Goal: Transaction & Acquisition: Purchase product/service

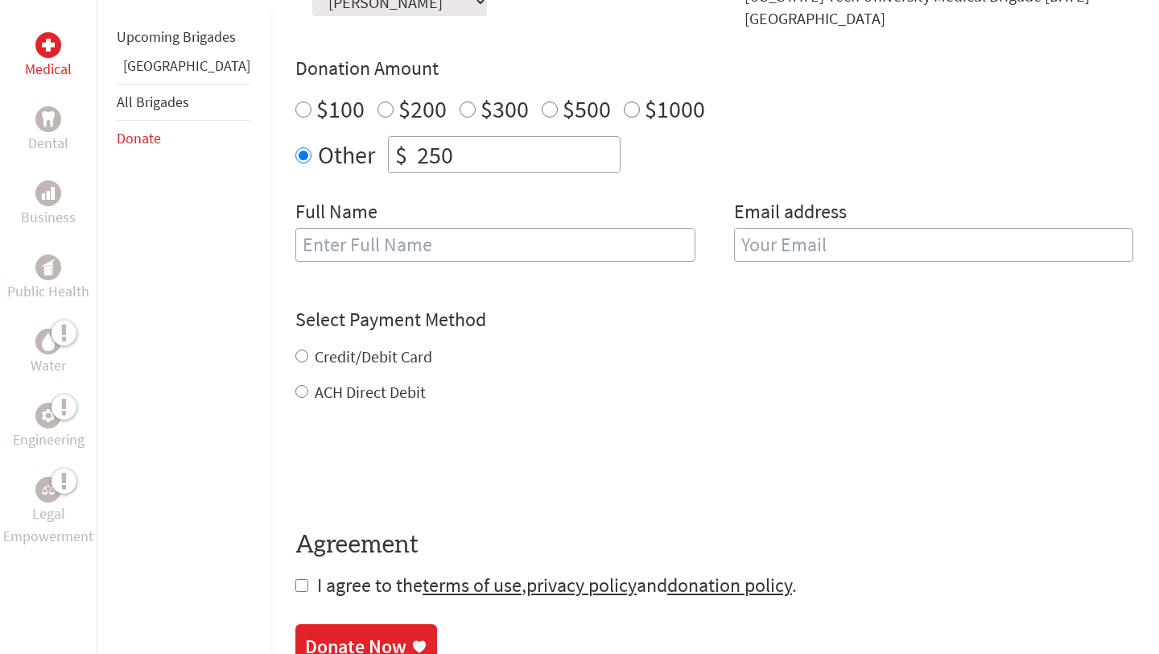
click at [485, 240] on input "text" at bounding box center [495, 245] width 400 height 34
type input "[PERSON_NAME]"
click at [810, 228] on input "email" at bounding box center [934, 245] width 400 height 34
type input "[EMAIL_ADDRESS][DOMAIN_NAME]"
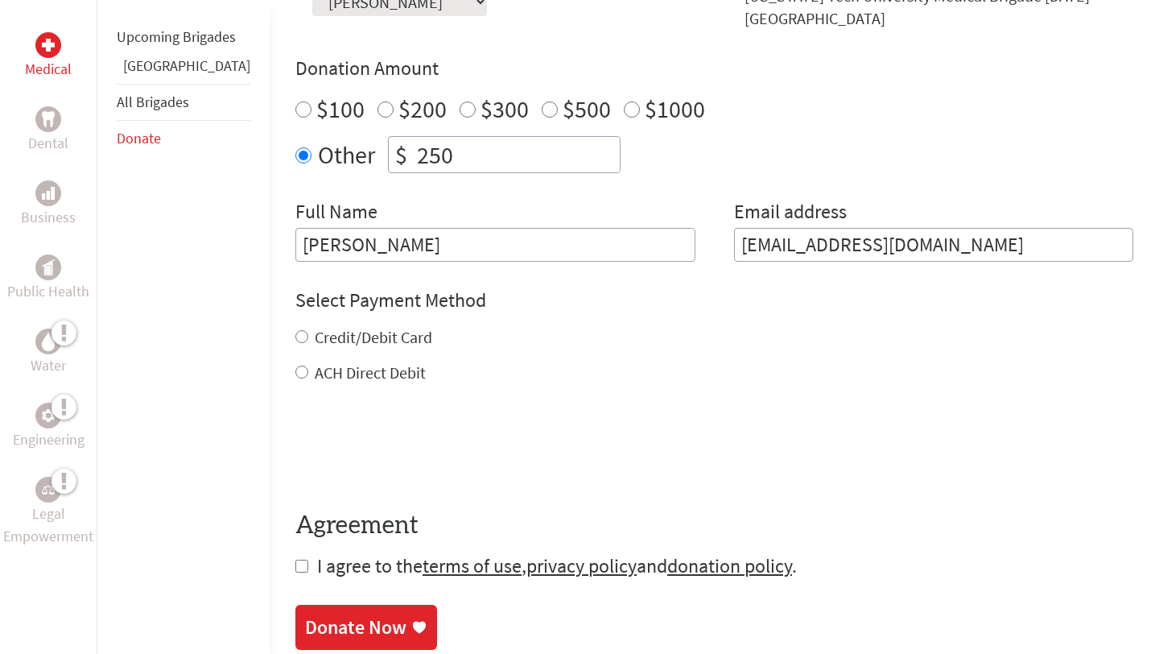
click at [295, 339] on div "Credit/Debit Card ACH Direct Debit" at bounding box center [714, 355] width 838 height 58
click at [295, 330] on input "Credit/Debit Card" at bounding box center [301, 336] width 13 height 13
radio input "true"
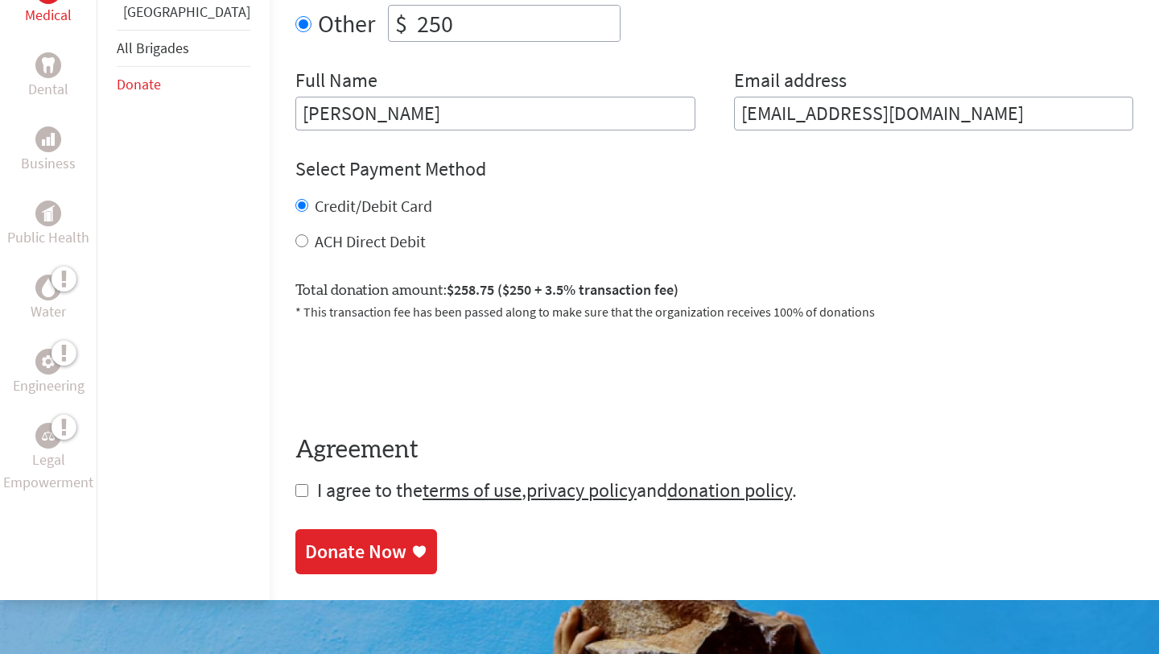
scroll to position [711, 0]
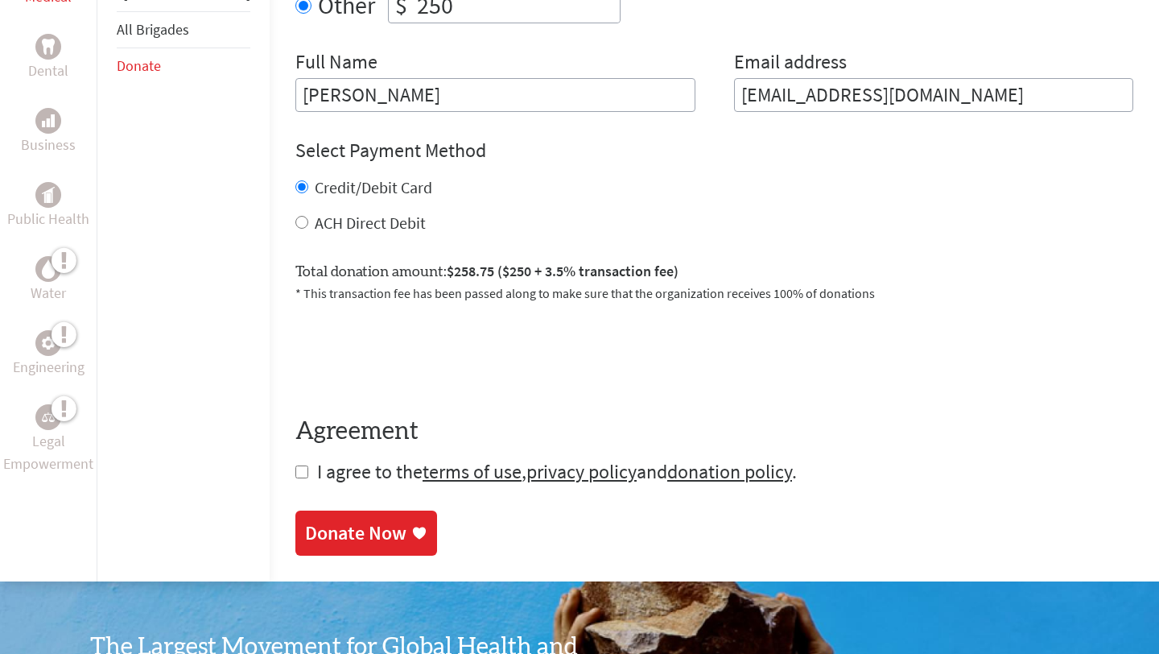
click at [295, 465] on input "checkbox" at bounding box center [301, 471] width 13 height 13
checkbox input "true"
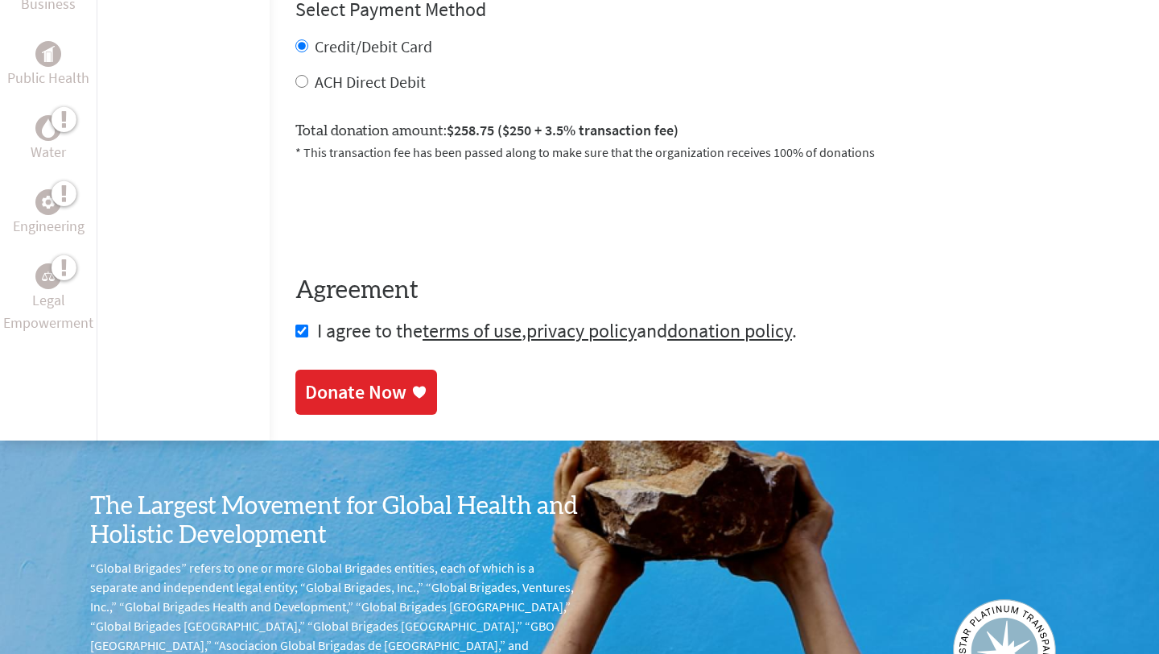
scroll to position [878, 0]
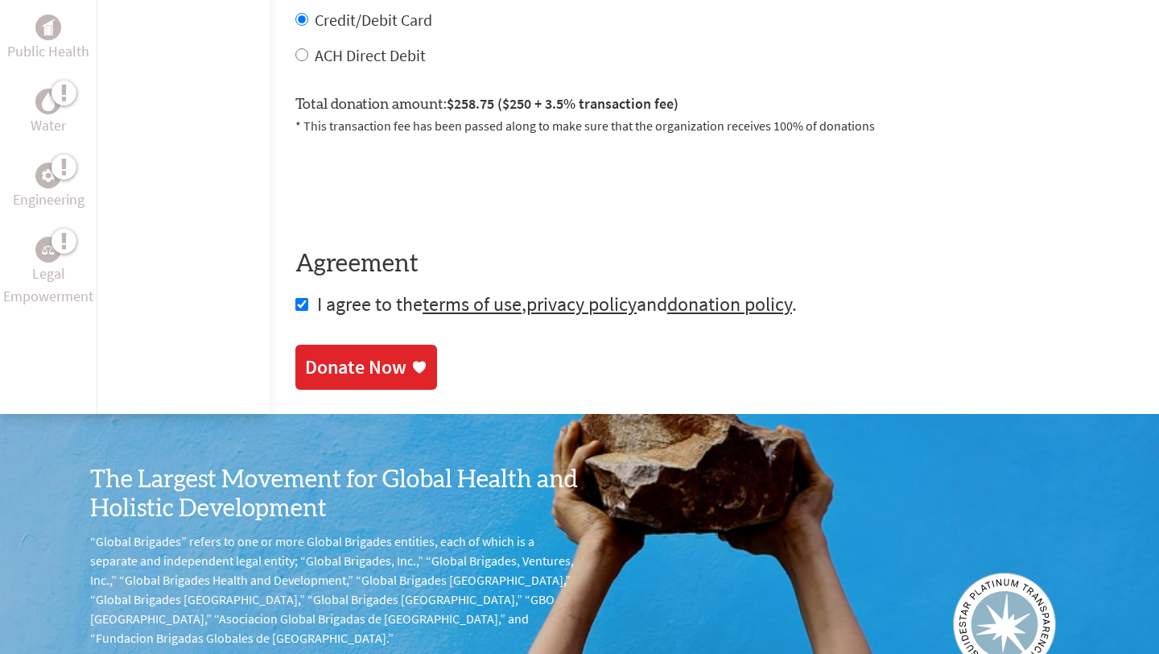
click at [353, 360] on div "Donate Now" at bounding box center [355, 367] width 101 height 26
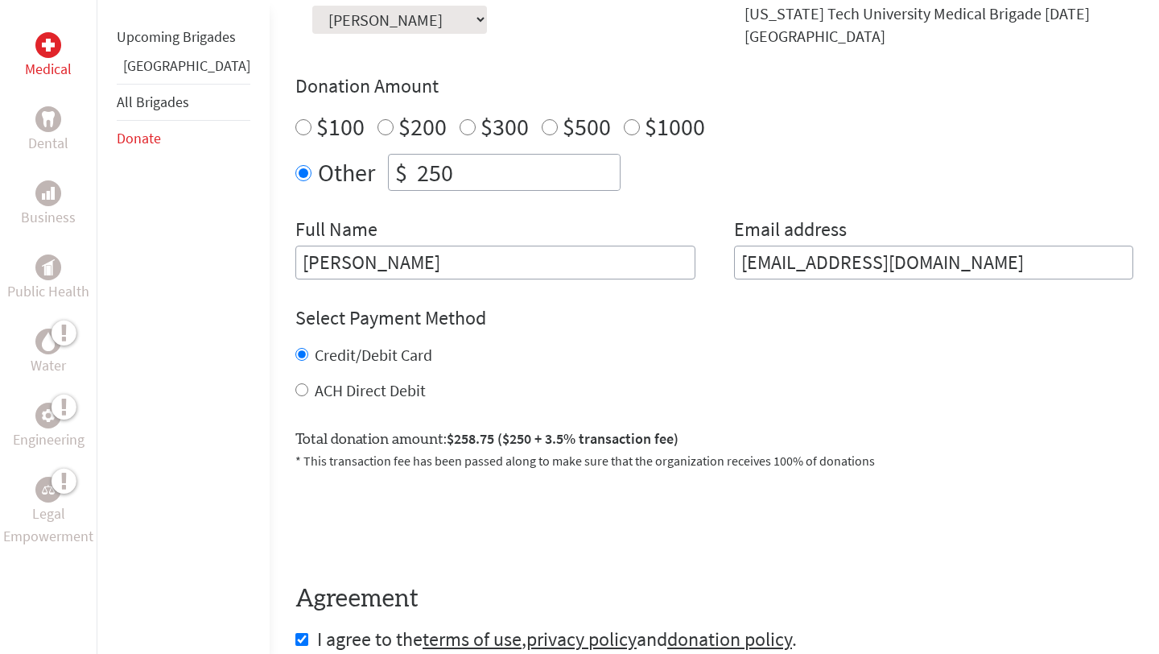
scroll to position [658, 0]
